Goal: Find contact information: Find contact information

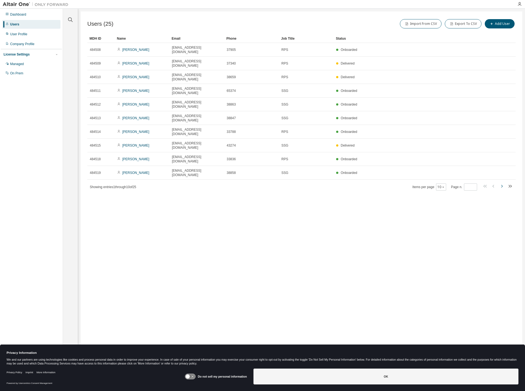
click at [501, 183] on icon "button" at bounding box center [501, 186] width 7 height 7
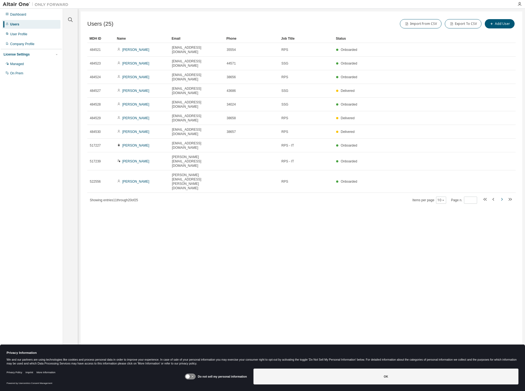
click at [501, 196] on icon "button" at bounding box center [501, 199] width 7 height 7
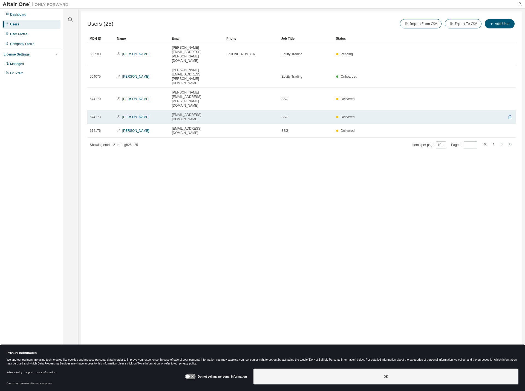
click at [97, 115] on span "674173" at bounding box center [95, 117] width 11 height 4
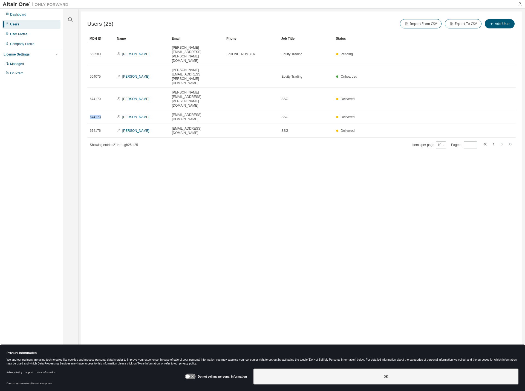
copy span "674173"
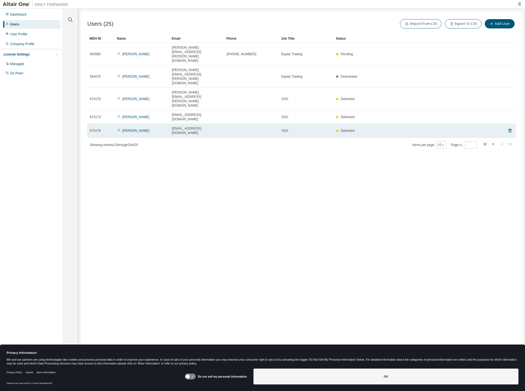
click at [95, 129] on span "674176" at bounding box center [95, 131] width 11 height 4
copy span "674176"
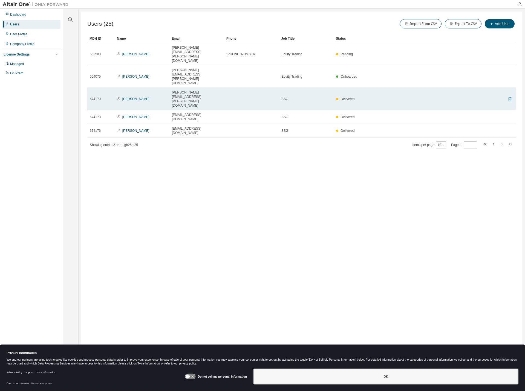
click at [92, 97] on span "674170" at bounding box center [95, 99] width 11 height 4
drag, startPoint x: 92, startPoint y: 66, endPoint x: 117, endPoint y: 74, distance: 26.0
click at [92, 97] on span "674170" at bounding box center [95, 99] width 11 height 4
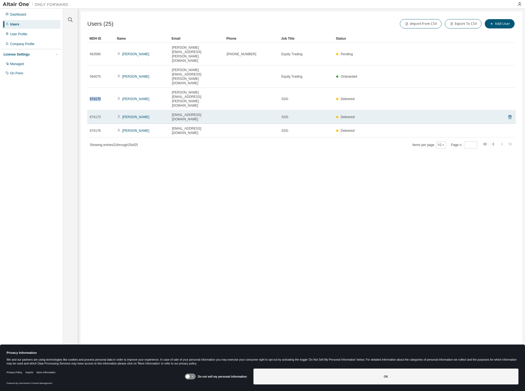
copy span "674170"
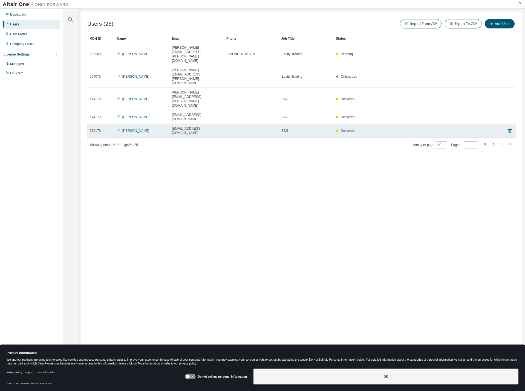
click at [131, 129] on link "Tami Willard" at bounding box center [135, 131] width 27 height 4
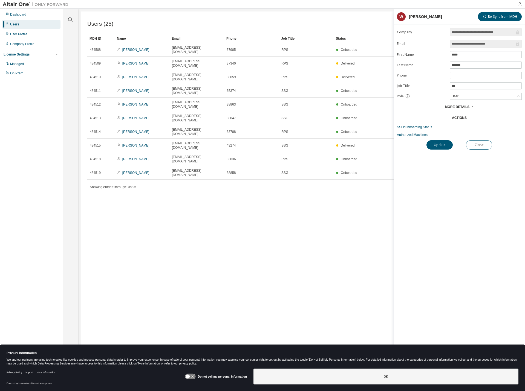
drag, startPoint x: 500, startPoint y: 43, endPoint x: 444, endPoint y: 44, distance: 55.3
click at [446, 44] on form "**********" at bounding box center [459, 82] width 125 height 109
drag, startPoint x: 327, startPoint y: 161, endPoint x: 321, endPoint y: 162, distance: 6.5
click at [326, 162] on div "Users (25) Import From CSV Export To CSV Add User Clear Load Save Save As Field…" at bounding box center [301, 191] width 441 height 361
click at [478, 147] on button "Close" at bounding box center [479, 144] width 26 height 9
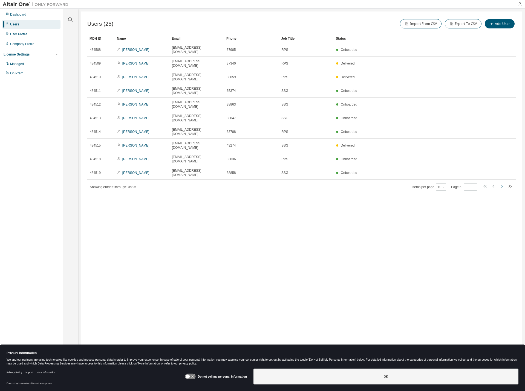
click at [501, 183] on icon "button" at bounding box center [501, 186] width 7 height 7
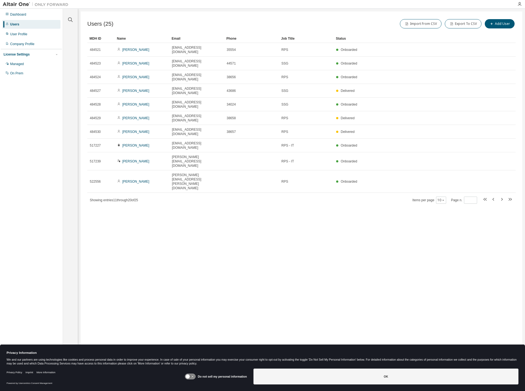
click at [508, 196] on icon "button" at bounding box center [509, 199] width 7 height 7
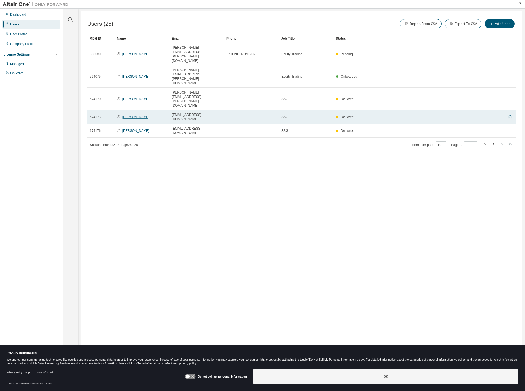
click at [138, 115] on link "Zeredia Goodman" at bounding box center [135, 117] width 27 height 4
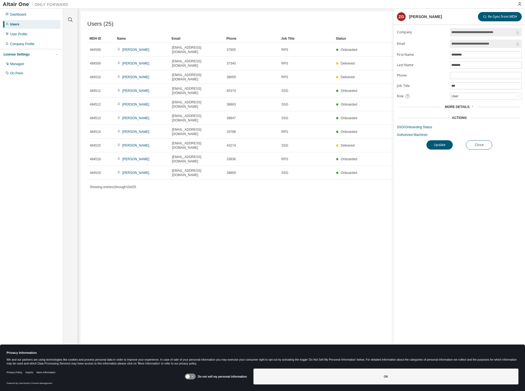
drag, startPoint x: 505, startPoint y: 42, endPoint x: 444, endPoint y: 43, distance: 61.6
click at [446, 42] on form "**********" at bounding box center [459, 82] width 125 height 109
drag, startPoint x: 475, startPoint y: 146, endPoint x: 444, endPoint y: 148, distance: 30.7
click at [475, 146] on button "Close" at bounding box center [479, 144] width 26 height 9
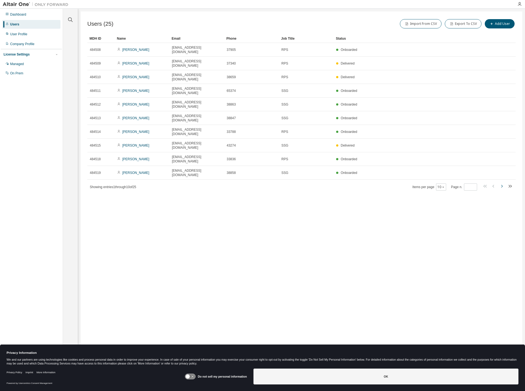
click at [501, 183] on icon "button" at bounding box center [501, 186] width 7 height 7
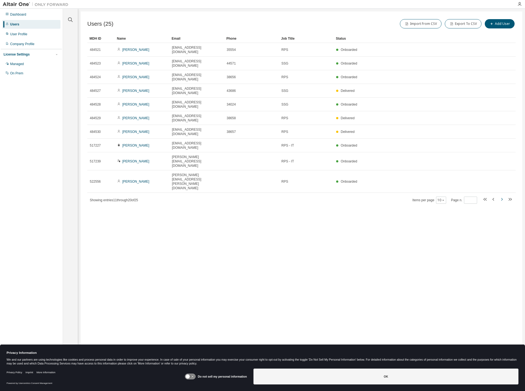
click at [501, 196] on icon "button" at bounding box center [501, 199] width 7 height 7
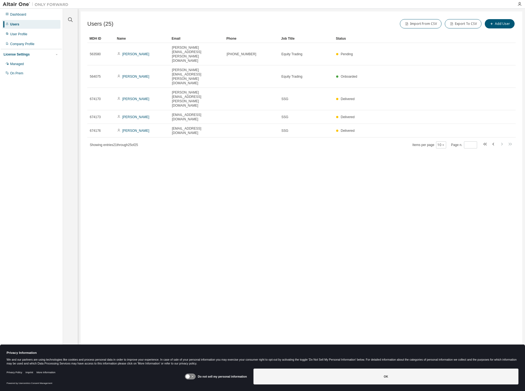
click at [501, 143] on div "Users (25) Import From CSV Export To CSV Add User Clear Load Save Save As Field…" at bounding box center [301, 191] width 441 height 361
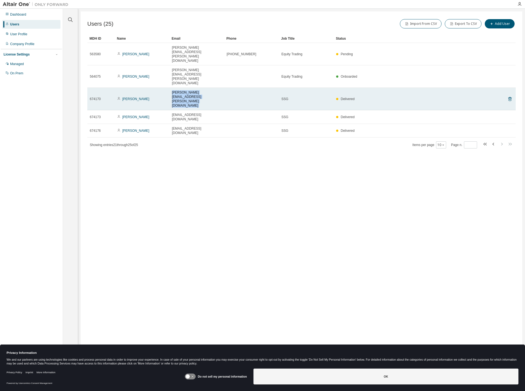
drag, startPoint x: 172, startPoint y: 66, endPoint x: 230, endPoint y: 67, distance: 58.0
click at [230, 88] on tr "674170 Elisabeth Dermody Elisabeth.Dermody@capgroup.com SSG Delivered" at bounding box center [301, 99] width 428 height 22
click at [127, 97] on link "Elisabeth Dermody" at bounding box center [135, 99] width 27 height 4
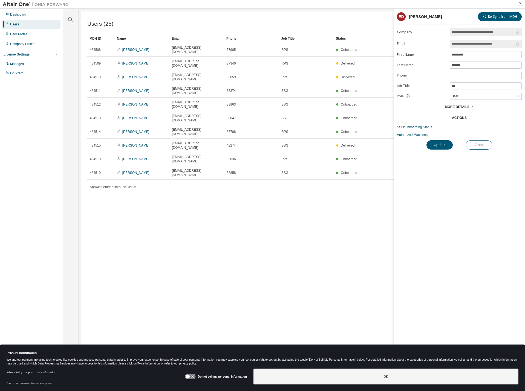
drag, startPoint x: 510, startPoint y: 43, endPoint x: 411, endPoint y: 45, distance: 98.5
click at [429, 42] on form "**********" at bounding box center [459, 82] width 125 height 109
drag, startPoint x: 483, startPoint y: 145, endPoint x: 450, endPoint y: 141, distance: 33.1
click at [482, 145] on button "Close" at bounding box center [479, 144] width 26 height 9
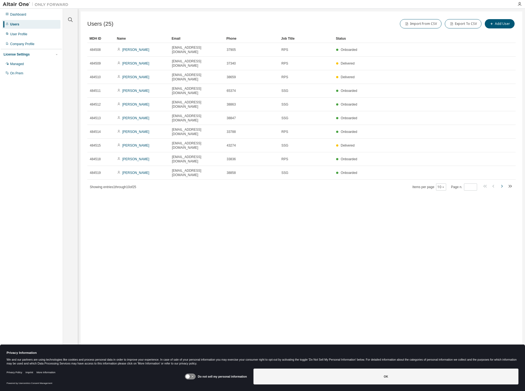
click at [501, 183] on icon "button" at bounding box center [501, 186] width 7 height 7
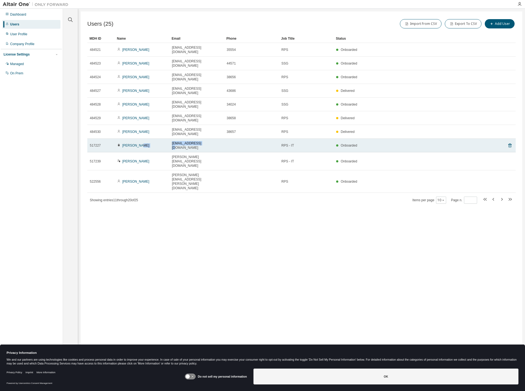
drag, startPoint x: 211, startPoint y: 114, endPoint x: 168, endPoint y: 112, distance: 43.0
click at [168, 139] on tr "517227 Ajay Patel AJYP@capgroup.com RPS - IT Onboarded" at bounding box center [301, 146] width 428 height 14
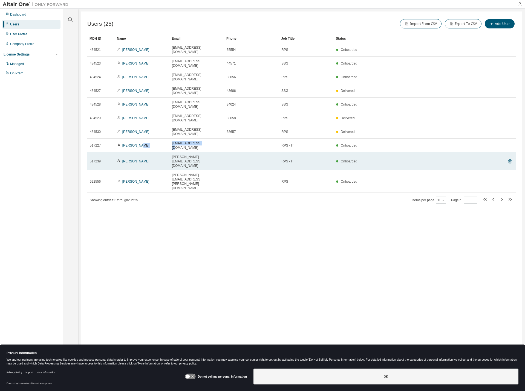
copy tr "AJYP@capgroup.com"
drag, startPoint x: 220, startPoint y: 123, endPoint x: 172, endPoint y: 123, distance: 47.9
click at [172, 155] on div "ankita.mishra@capgroup.com" at bounding box center [197, 161] width 50 height 13
copy span "ankita.mishra@capgroup.com"
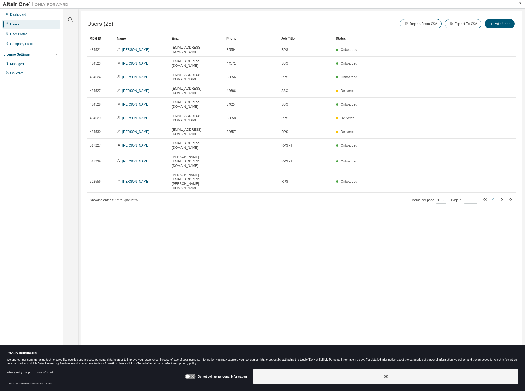
click at [493, 198] on icon "button" at bounding box center [493, 199] width 2 height 3
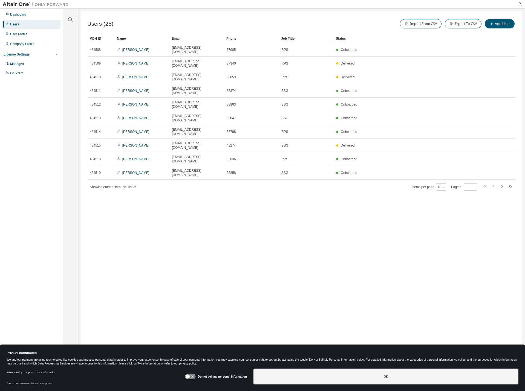
click at [502, 183] on icon "button" at bounding box center [501, 186] width 7 height 7
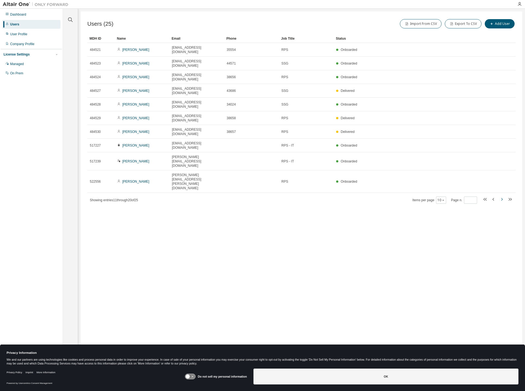
click at [502, 196] on icon "button" at bounding box center [501, 199] width 7 height 7
type input "*"
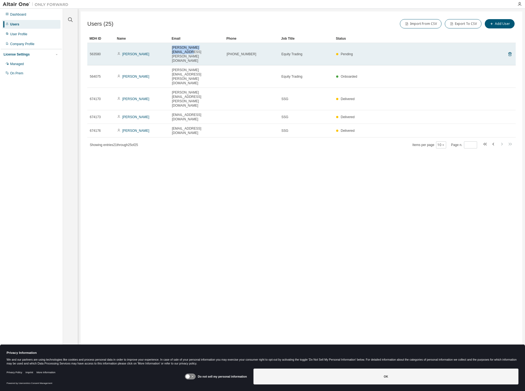
drag, startPoint x: 219, startPoint y: 46, endPoint x: 172, endPoint y: 48, distance: 46.3
click at [172, 48] on div "amol.topkar@capgroup.com" at bounding box center [197, 54] width 50 height 18
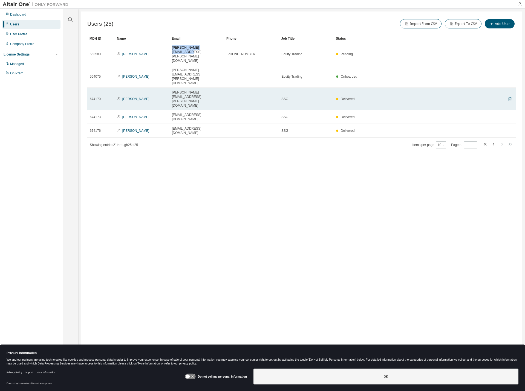
copy span "amol.topkar@capgroup.com"
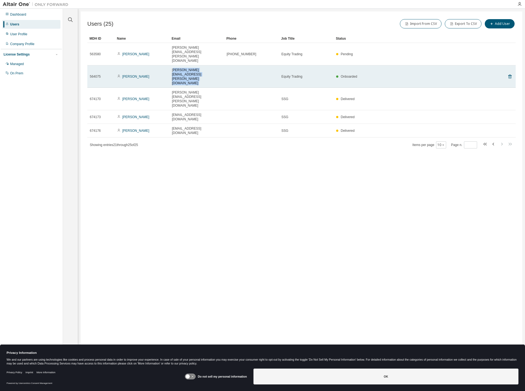
drag, startPoint x: 228, startPoint y: 56, endPoint x: 173, endPoint y: 57, distance: 54.4
click at [173, 65] on tr "564075 Daniel Matsunaga daniel.matsunaga@capgroup.com Equity Trading Onboarded" at bounding box center [301, 76] width 428 height 22
click at [172, 68] on span "daniel.matsunaga@capgroup.com" at bounding box center [197, 77] width 50 height 18
drag, startPoint x: 171, startPoint y: 57, endPoint x: 228, endPoint y: 58, distance: 56.6
click at [228, 65] on tr "564075 Daniel Matsunaga daniel.matsunaga@capgroup.com Equity Trading Onboarded" at bounding box center [301, 76] width 428 height 22
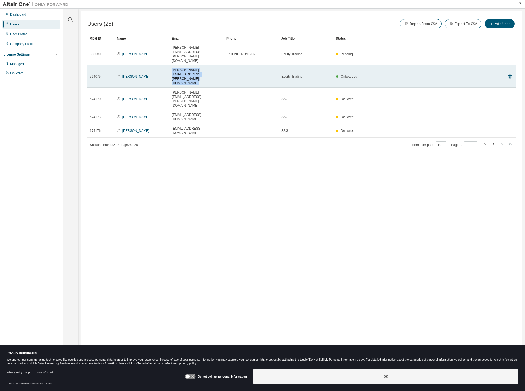
copy tr "daniel.matsunaga@capgroup.com"
